Goal: Task Accomplishment & Management: Use online tool/utility

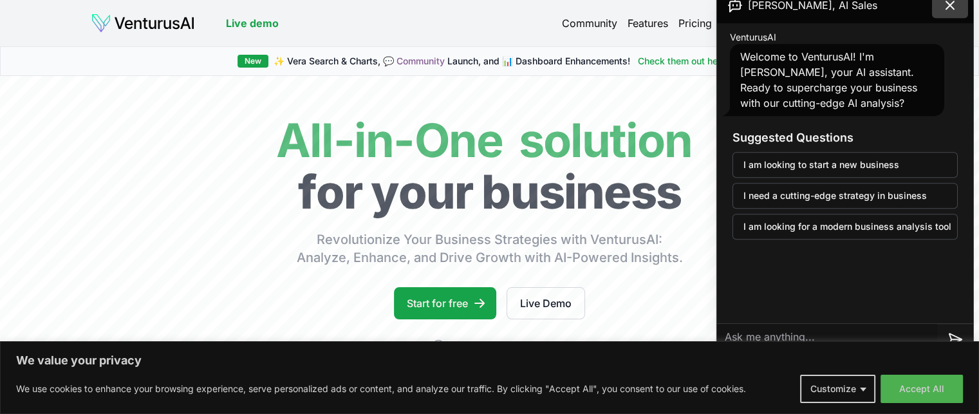
click at [952, 3] on icon at bounding box center [949, 4] width 15 height 15
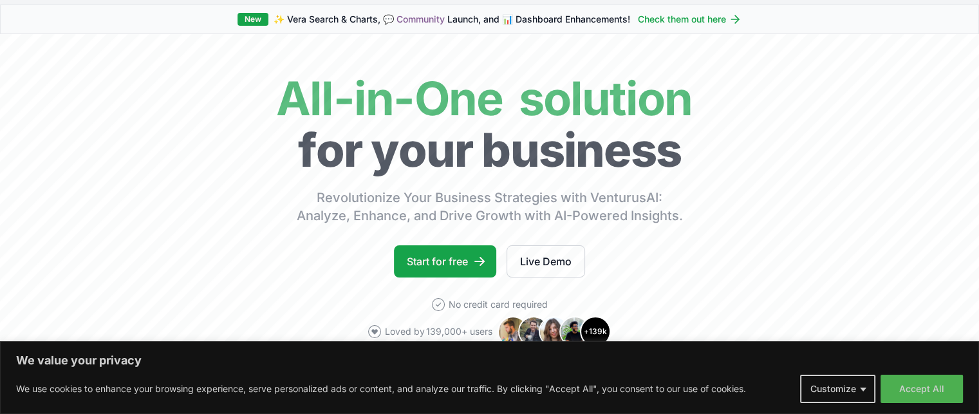
scroll to position [64, 0]
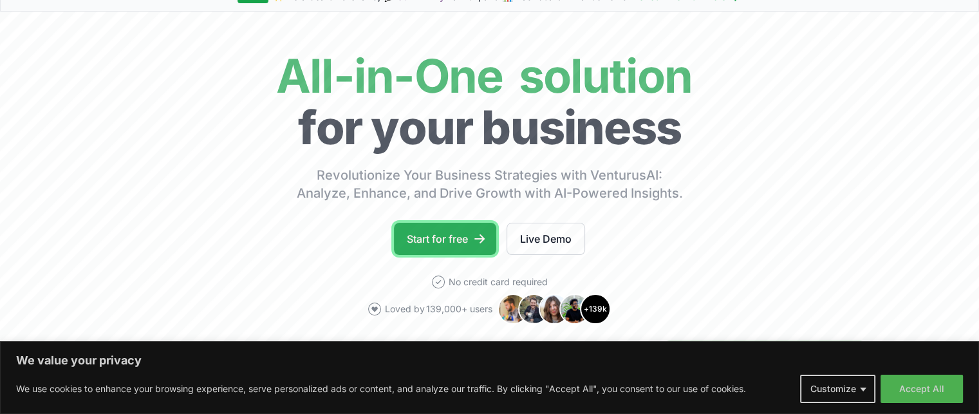
click at [453, 241] on link "Start for free" at bounding box center [445, 239] width 102 height 32
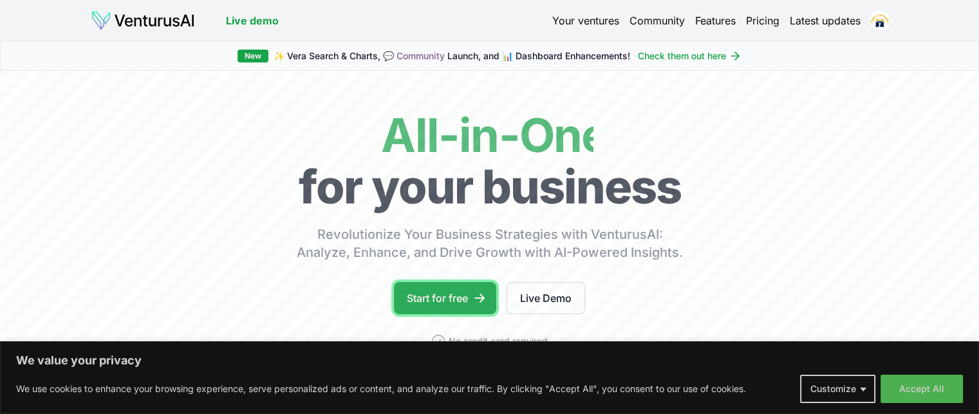
click at [428, 306] on link "Start for free" at bounding box center [445, 298] width 102 height 32
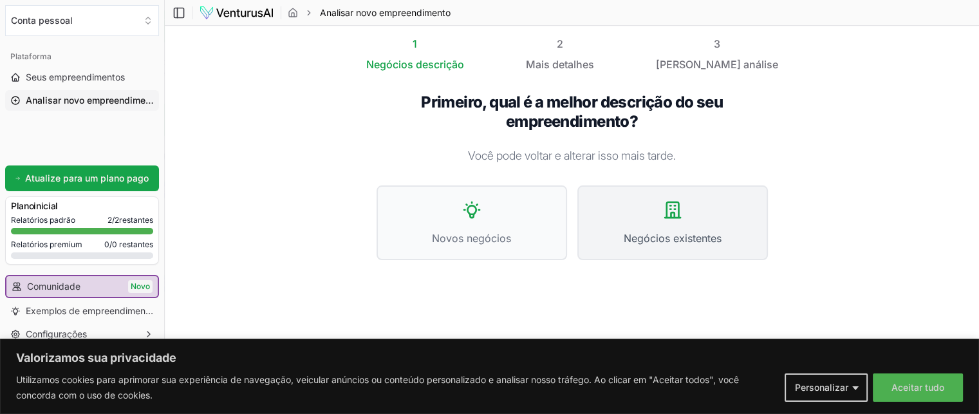
click at [680, 230] on span "Negócios existentes" at bounding box center [672, 237] width 162 height 15
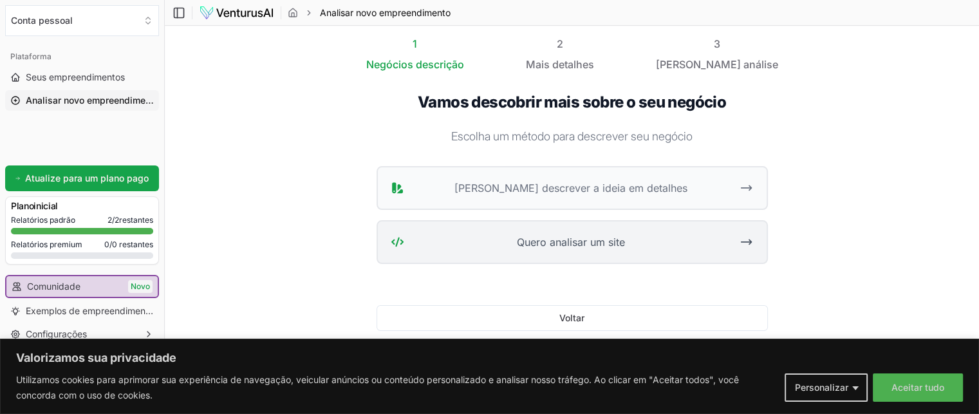
click at [586, 249] on button "Quero analisar um site" at bounding box center [571, 242] width 391 height 44
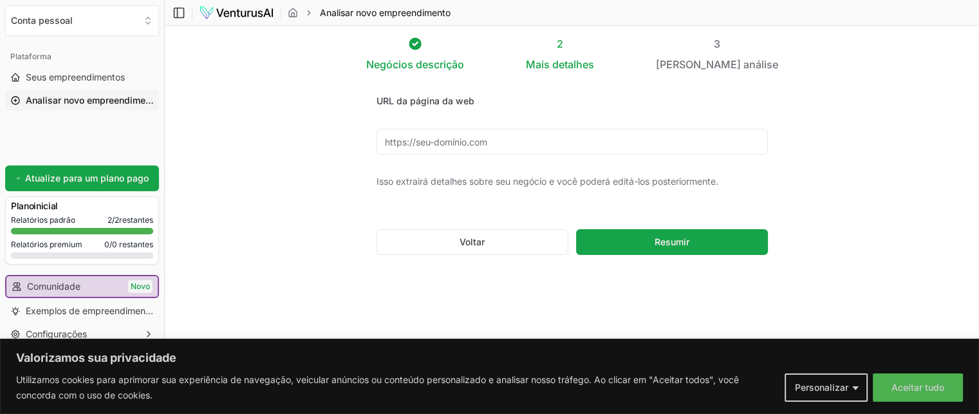
click at [443, 142] on input "URL da página da web" at bounding box center [571, 142] width 391 height 26
paste input "[URL][DOMAIN_NAME]"
type input "[URL][DOMAIN_NAME]"
click at [677, 243] on font "Resumir" at bounding box center [671, 241] width 35 height 11
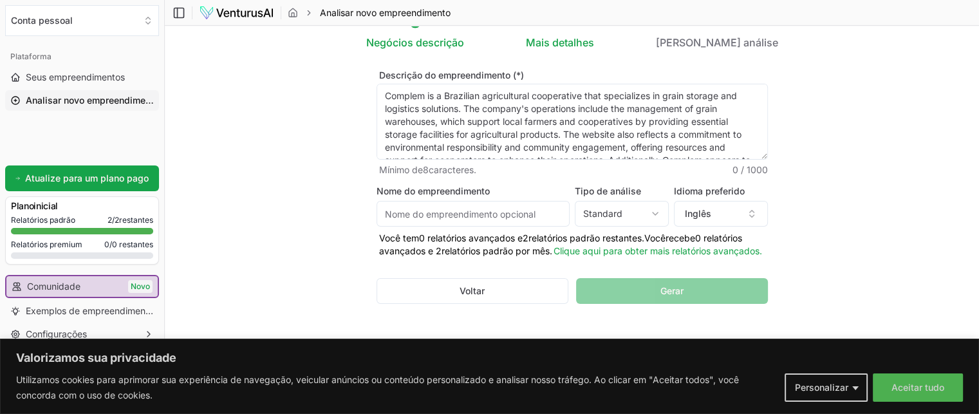
scroll to position [41, 0]
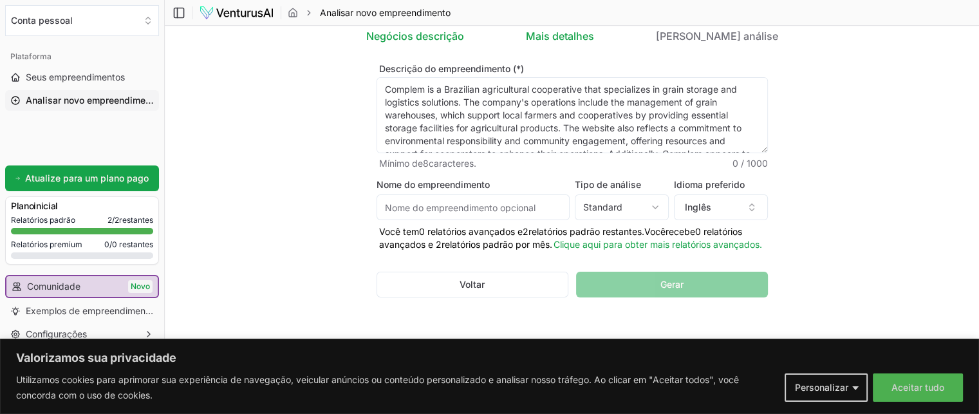
click at [522, 198] on input "Nome do empreendimento" at bounding box center [472, 207] width 193 height 26
click at [647, 194] on html "Valorizamos sua privacidade Utilizamos cookies para aprimorar sua experiência d…" at bounding box center [489, 179] width 979 height 414
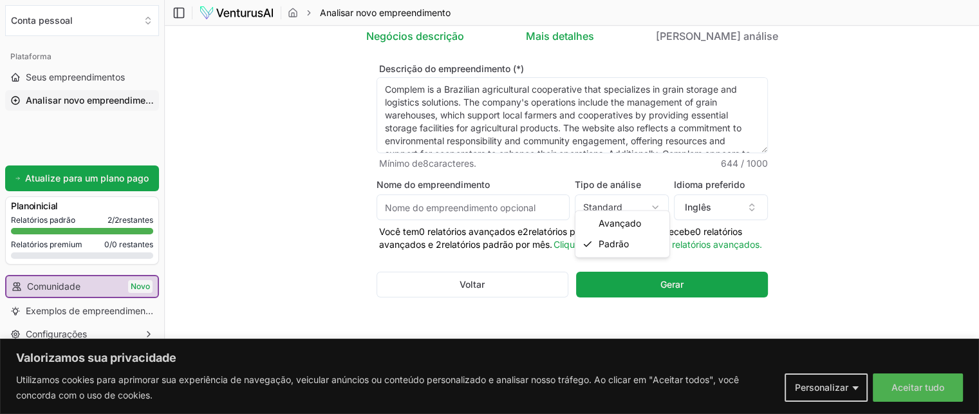
select select "advanced"
click at [727, 194] on button "Inglês" at bounding box center [721, 207] width 94 height 26
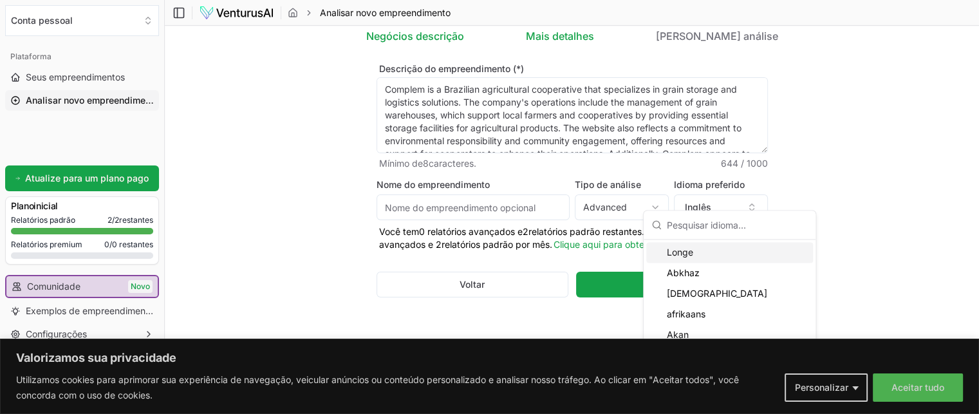
click at [694, 224] on input "text" at bounding box center [737, 224] width 141 height 28
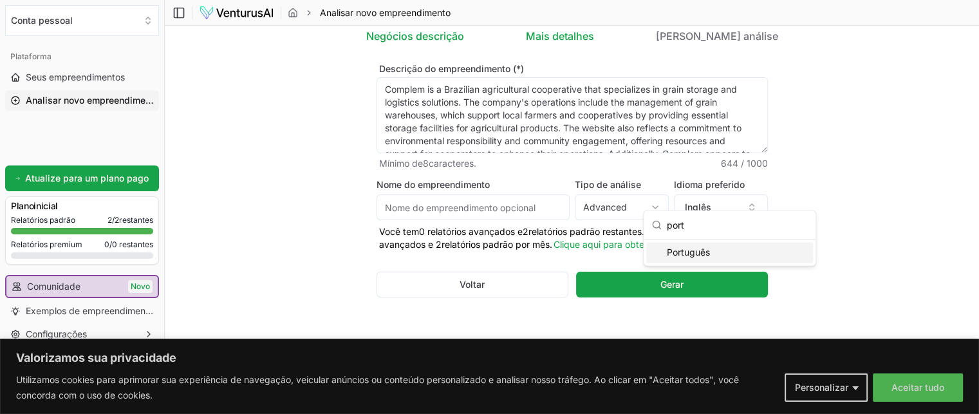
type input "port"
click at [709, 248] on font "Português" at bounding box center [688, 251] width 43 height 11
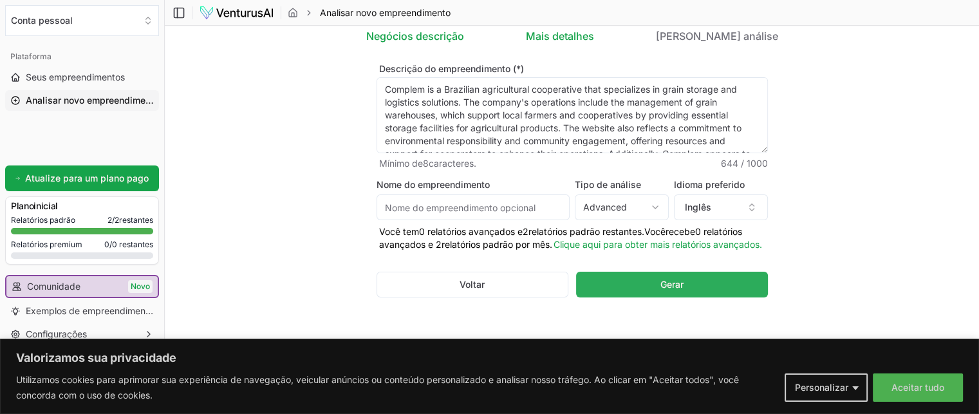
click at [681, 286] on font "Gerar" at bounding box center [671, 284] width 23 height 11
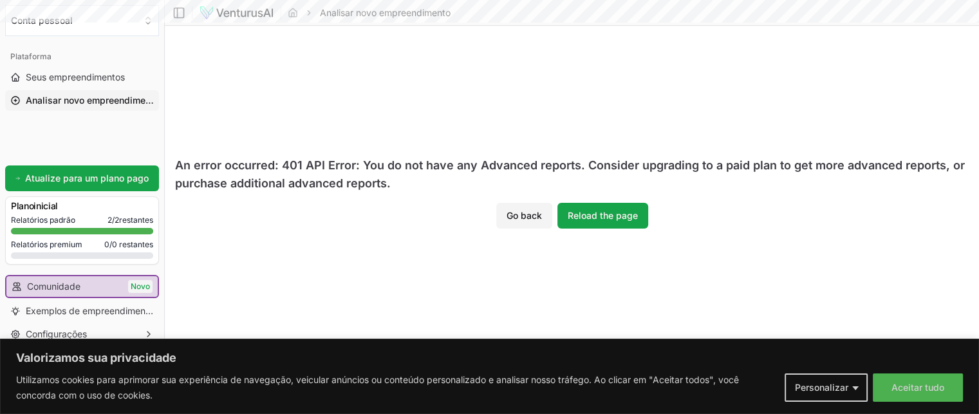
scroll to position [0, 0]
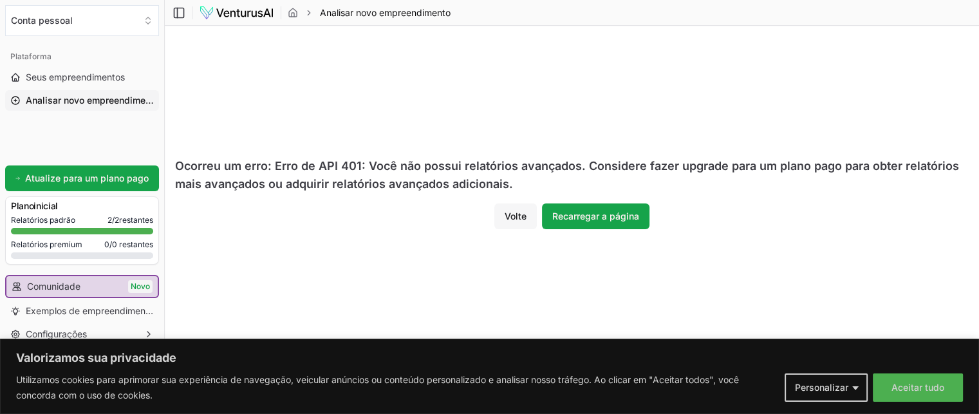
click at [499, 221] on button "Volte" at bounding box center [515, 216] width 42 height 26
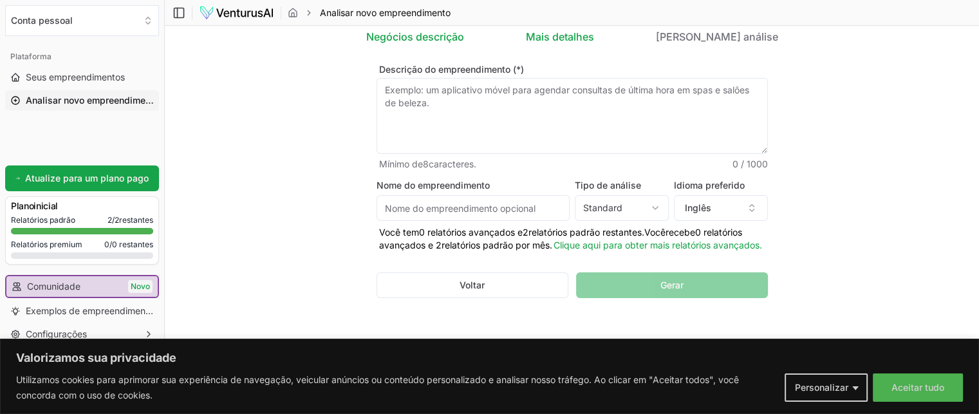
click at [630, 208] on html "Valorizamos sua privacidade Utilizamos cookies para aprimorar sua experiência d…" at bounding box center [489, 179] width 979 height 414
click at [711, 210] on html "Valorizamos sua privacidade Utilizamos cookies para aprimorar sua experiência d…" at bounding box center [489, 179] width 979 height 414
click at [711, 210] on button "Inglês" at bounding box center [721, 208] width 94 height 26
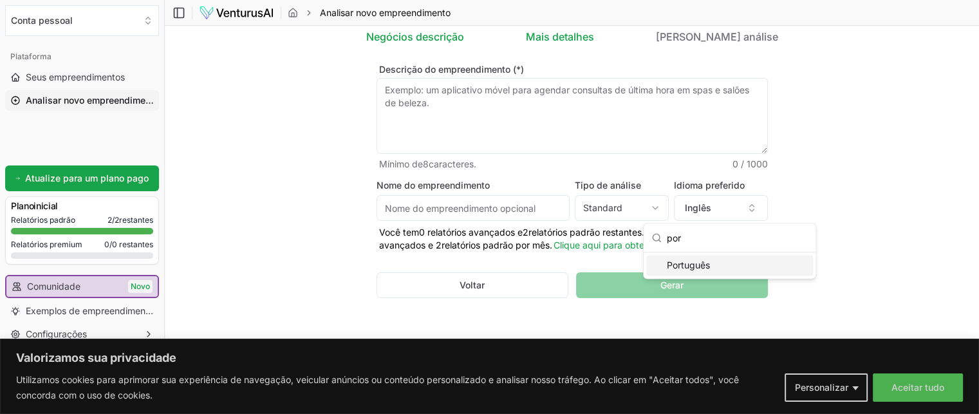
type input "por"
click at [699, 268] on font "Português" at bounding box center [688, 264] width 43 height 11
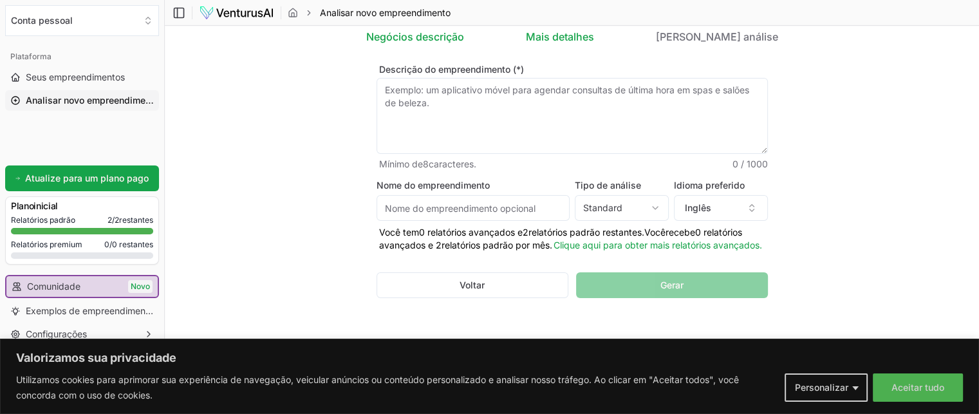
click at [647, 210] on html "Valorizamos sua privacidade Utilizamos cookies para aprimorar sua experiência d…" at bounding box center [489, 179] width 979 height 414
click at [669, 287] on div "Voltar Gerar" at bounding box center [571, 284] width 391 height 67
click at [491, 284] on button "Voltar" at bounding box center [472, 285] width 192 height 26
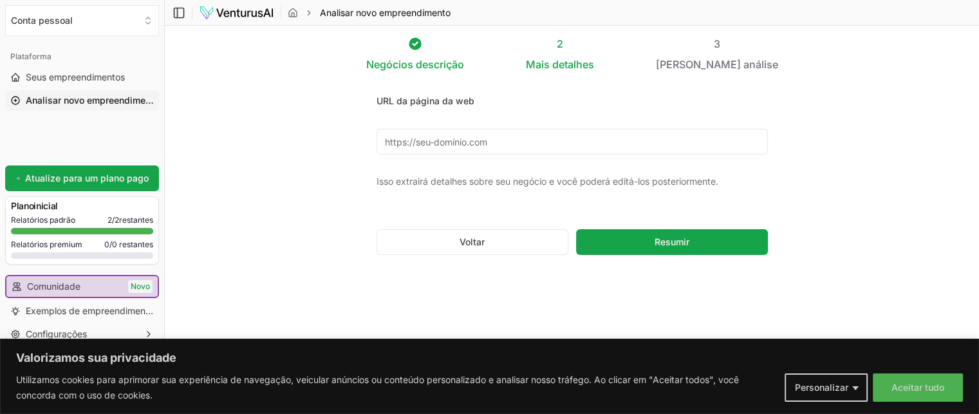
click at [564, 143] on input "URL da página da web" at bounding box center [571, 142] width 391 height 26
type input "[URL][DOMAIN_NAME]"
click at [648, 246] on button "Resumir" at bounding box center [671, 242] width 191 height 26
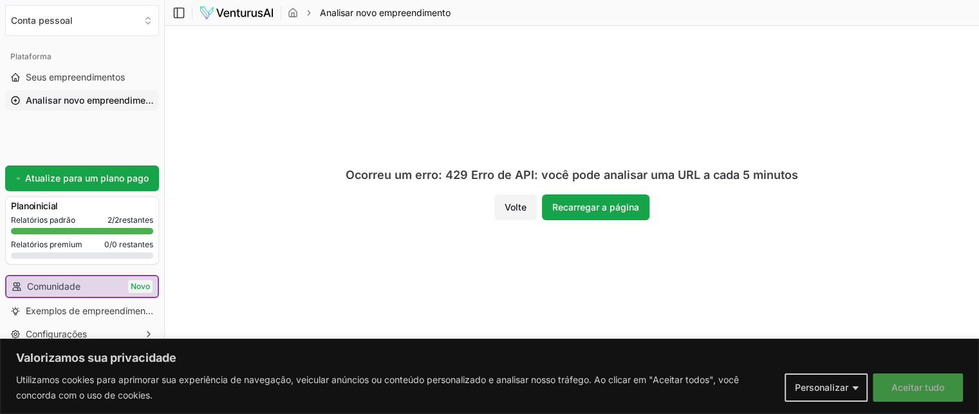
click at [900, 388] on font "Aceitar tudo" at bounding box center [917, 387] width 53 height 11
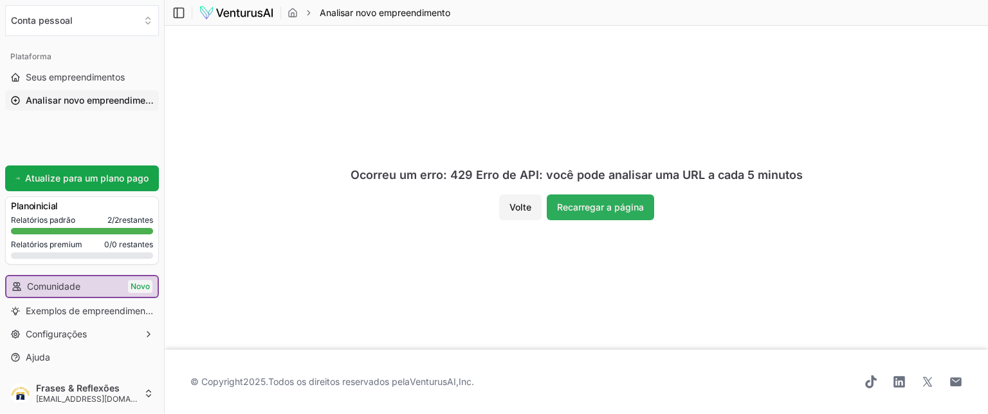
click at [633, 210] on font "Recarregar a página" at bounding box center [600, 206] width 87 height 11
